Goal: Transaction & Acquisition: Purchase product/service

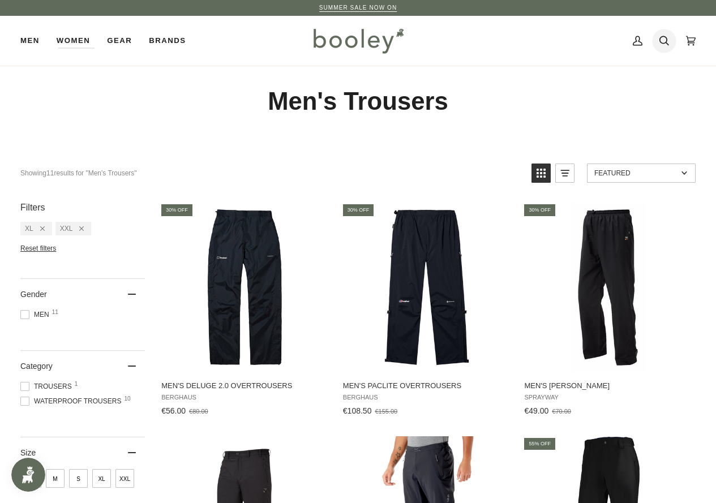
click at [673, 44] on link "Search" at bounding box center [664, 41] width 27 height 50
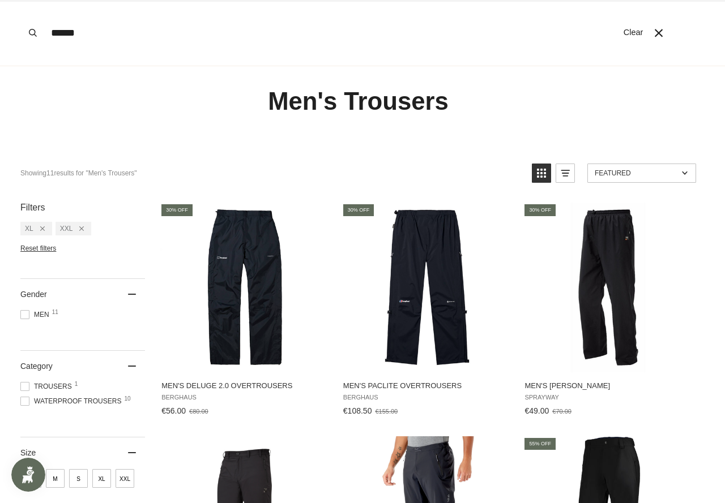
type input "******"
click at [20, 0] on button "Search" at bounding box center [32, 33] width 25 height 66
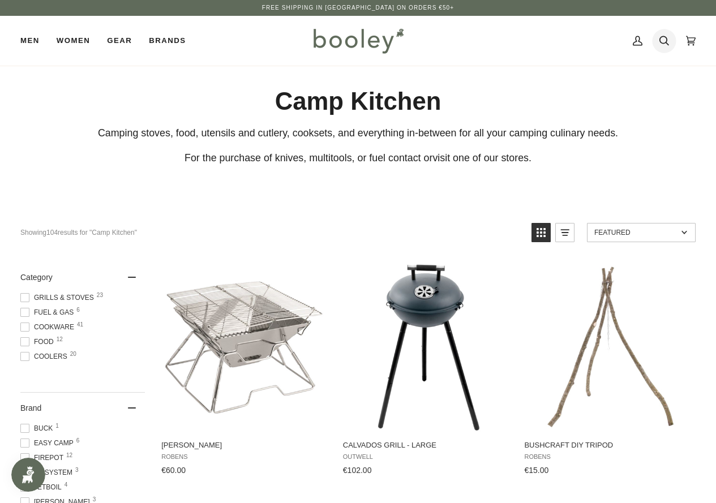
click at [665, 38] on icon at bounding box center [664, 40] width 10 height 17
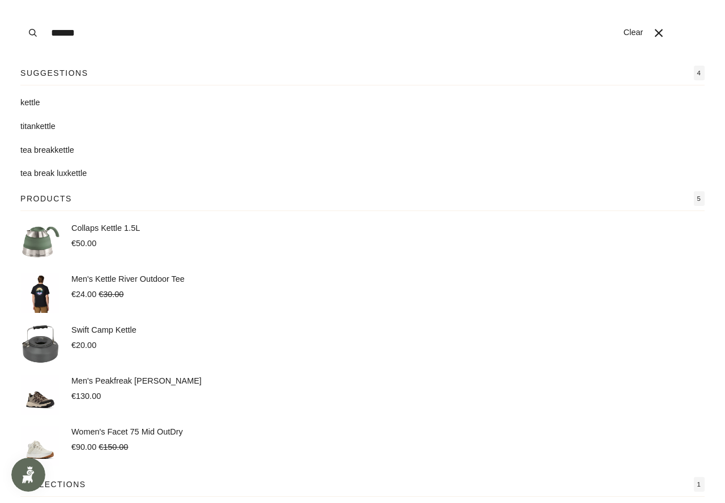
type input "******"
click at [40, 105] on mark "kettle" at bounding box center [30, 102] width 20 height 9
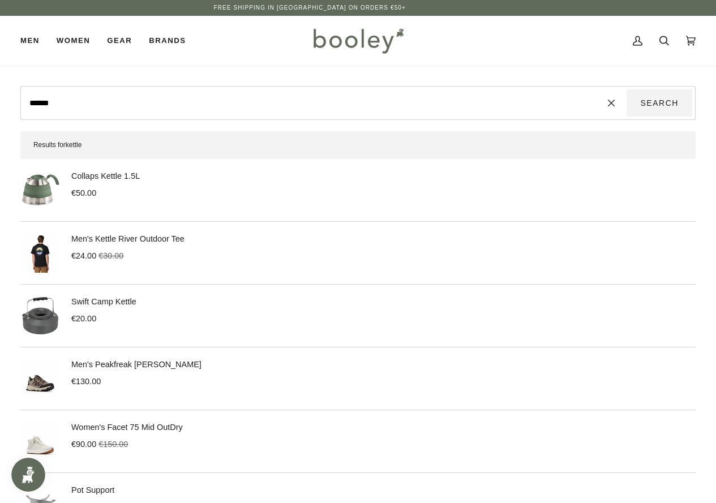
click at [63, 179] on div "Collaps Kettle 1.5L €50.00" at bounding box center [357, 190] width 675 height 40
click at [57, 183] on img at bounding box center [40, 190] width 40 height 40
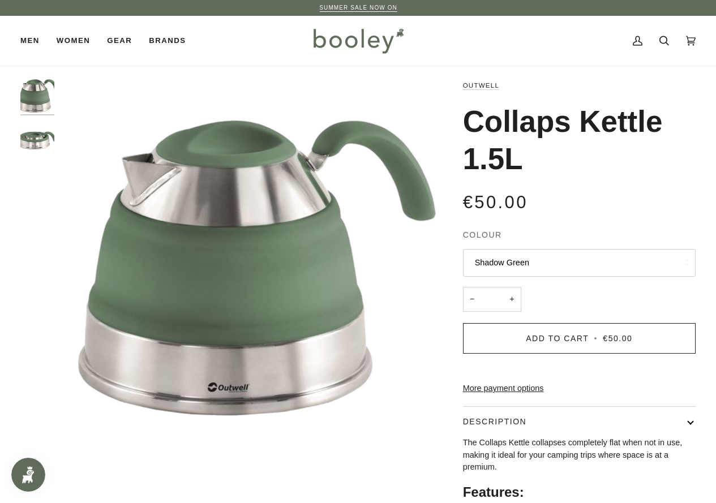
drag, startPoint x: 475, startPoint y: 210, endPoint x: 546, endPoint y: 184, distance: 75.9
click at [546, 184] on div "Outwell Collaps Kettle 1.5L €50.00 Sale • Save Colour Shadow Green Shadow Green…" at bounding box center [569, 354] width 253 height 550
click at [531, 209] on div "€50.00 Sale • Save" at bounding box center [579, 201] width 233 height 25
drag, startPoint x: 506, startPoint y: 200, endPoint x: 489, endPoint y: 209, distance: 19.2
click at [489, 209] on span "€50.00" at bounding box center [495, 202] width 65 height 20
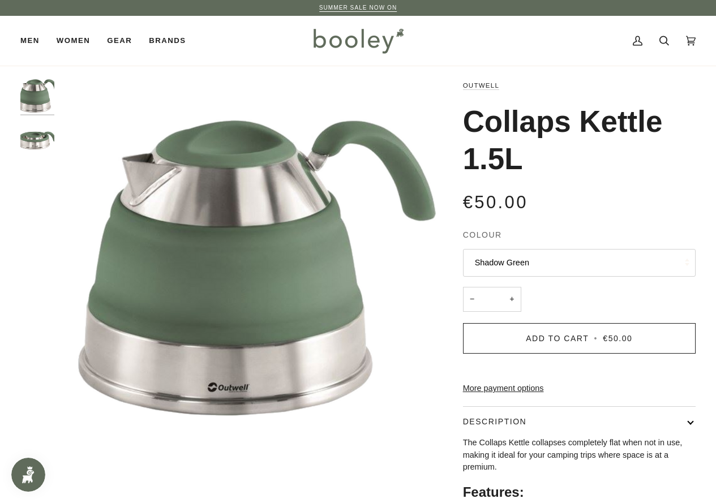
click at [554, 198] on div "€50.00 Sale • Save" at bounding box center [579, 201] width 233 height 25
click at [34, 131] on img "Outwell Collaps Kettle 1.5L - Booley Galway" at bounding box center [37, 140] width 34 height 34
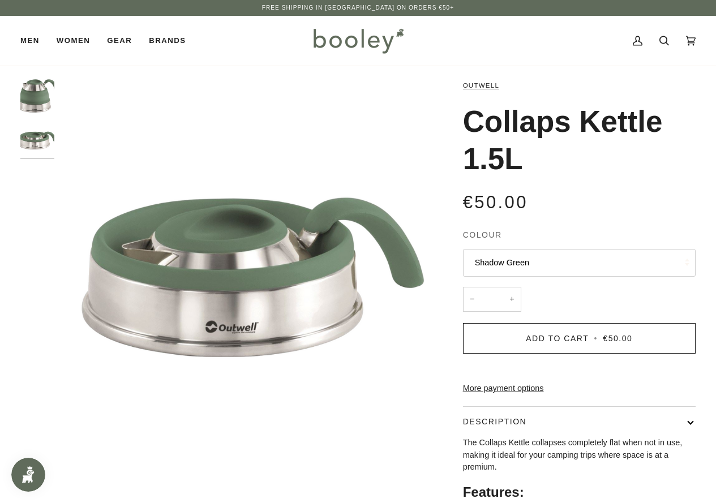
click at [25, 97] on img "Outwell Collaps Kettle 1.5L Shadow Green - Booley Galway" at bounding box center [37, 96] width 34 height 34
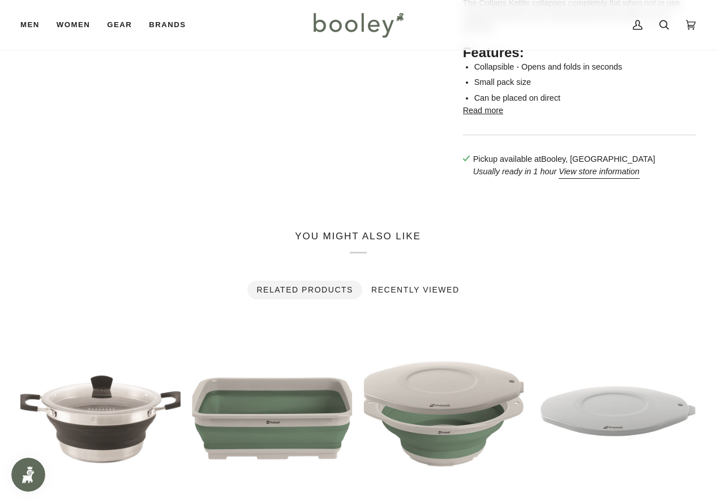
scroll to position [815, 0]
